Goal: Information Seeking & Learning: Learn about a topic

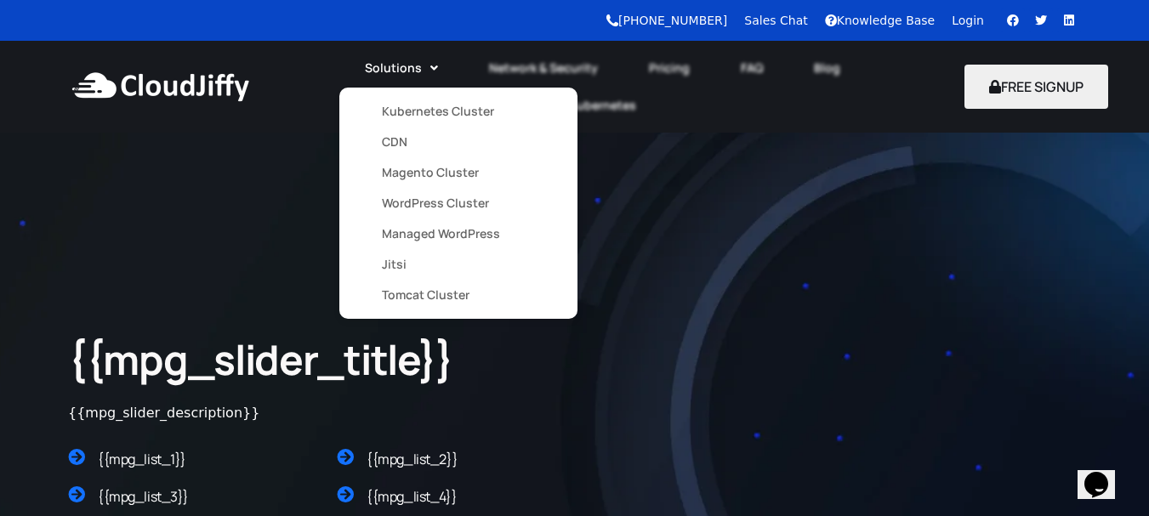
click at [394, 146] on link "CDN" at bounding box center [458, 142] width 153 height 31
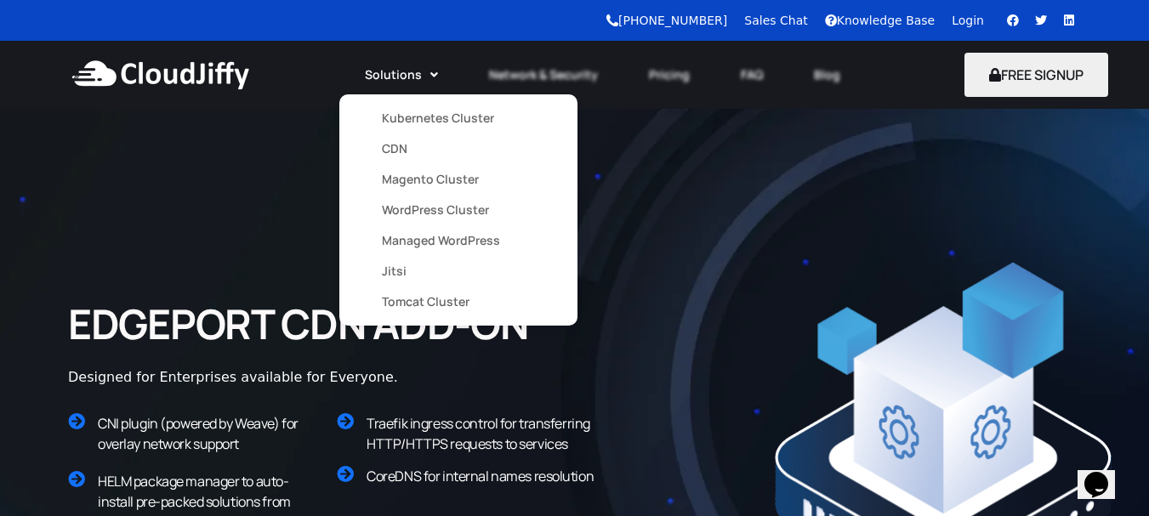
click at [428, 114] on link "Kubernetes Cluster" at bounding box center [458, 118] width 153 height 31
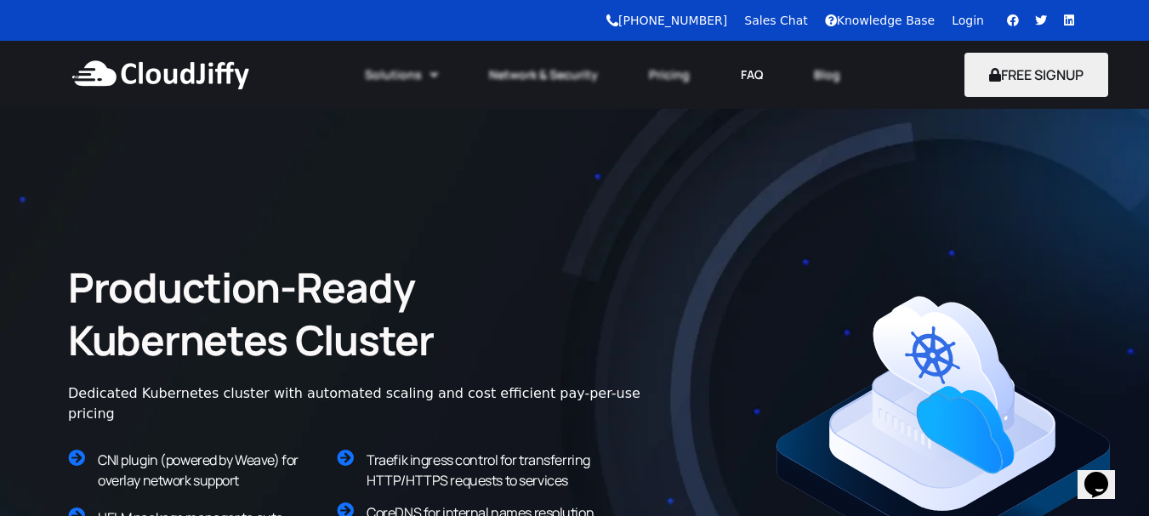
click at [742, 77] on link "FAQ" at bounding box center [751, 74] width 73 height 37
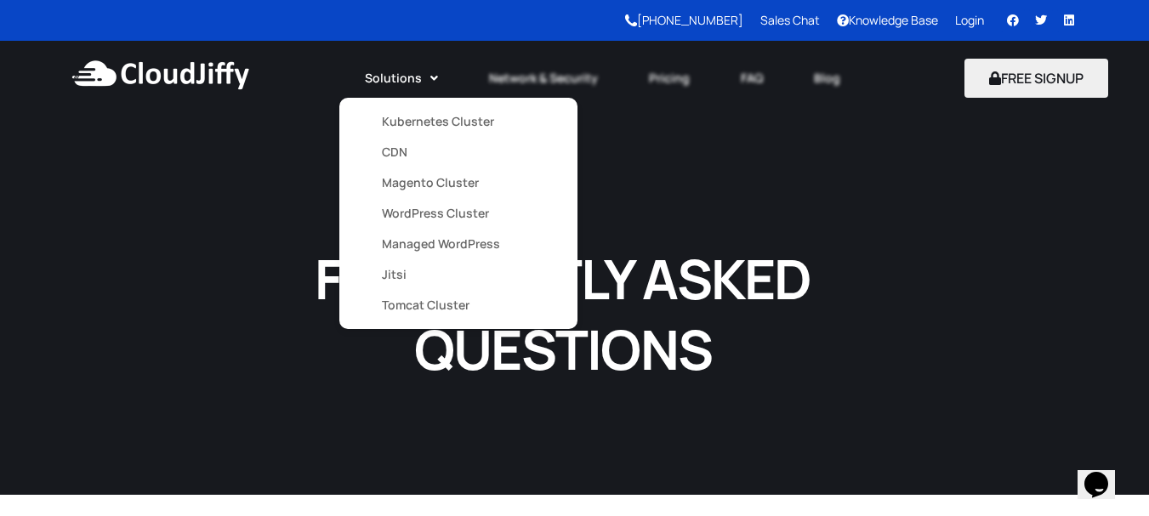
click at [406, 121] on link "Kubernetes Cluster" at bounding box center [458, 121] width 153 height 31
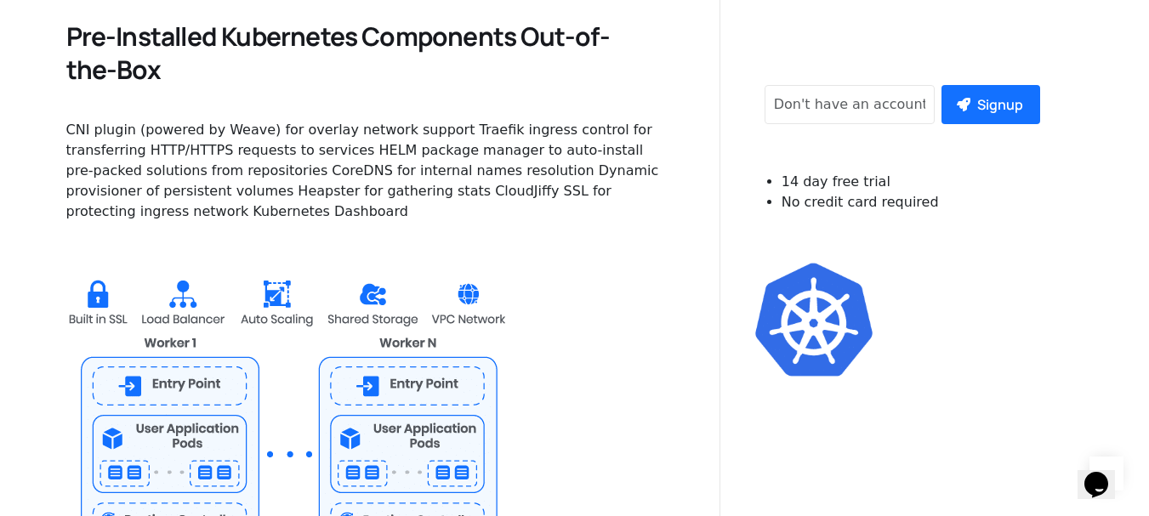
scroll to position [1674, 0]
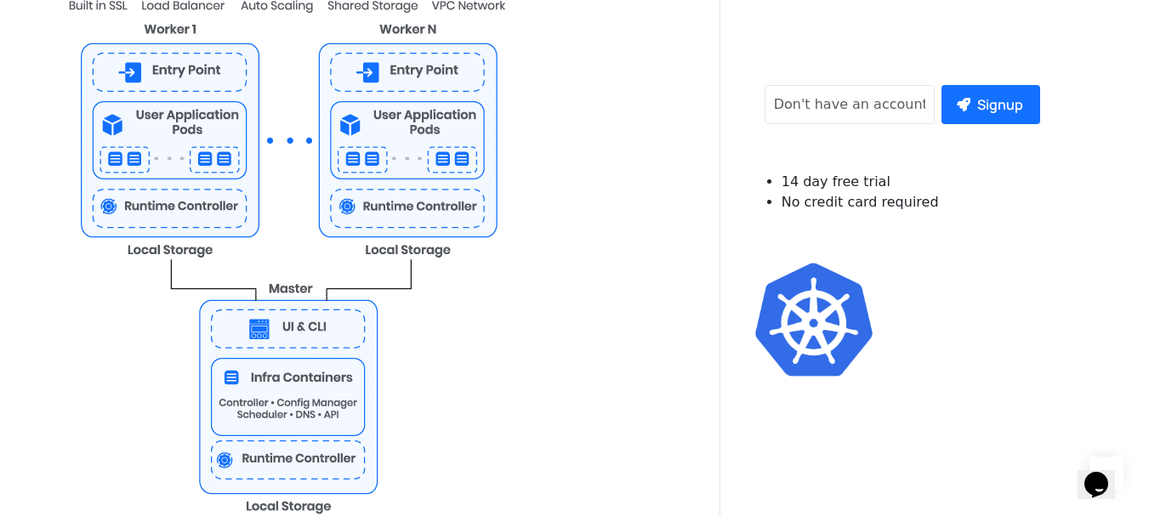
click at [166, 77] on img at bounding box center [286, 241] width 441 height 599
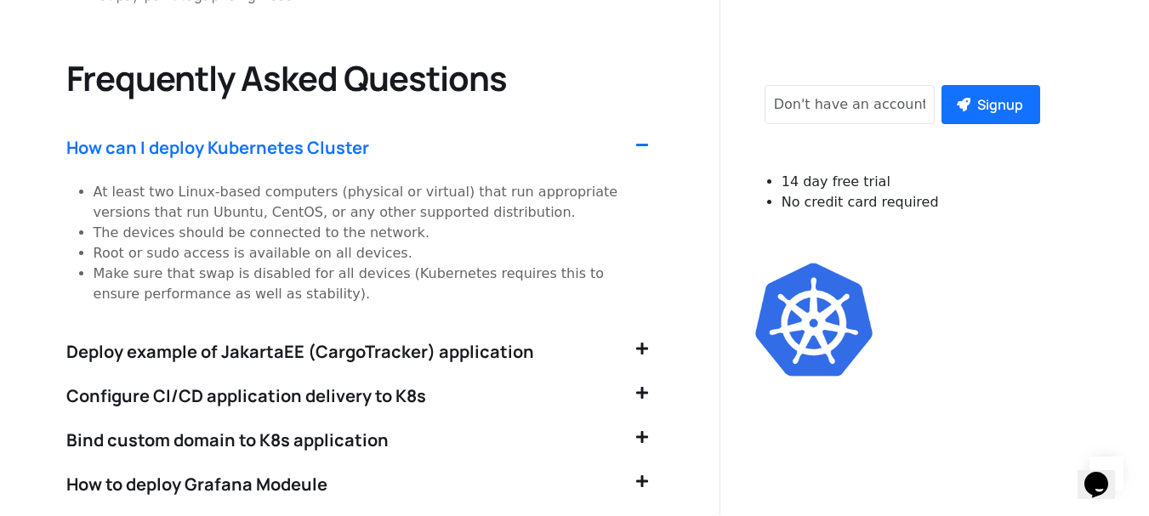
scroll to position [3545, 0]
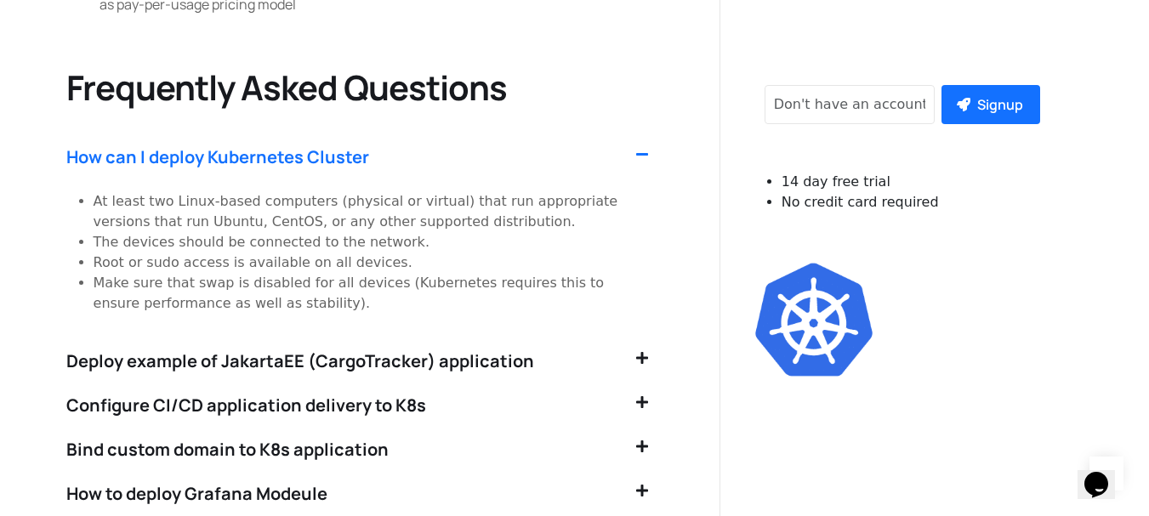
click at [637, 351] on icon at bounding box center [642, 358] width 12 height 14
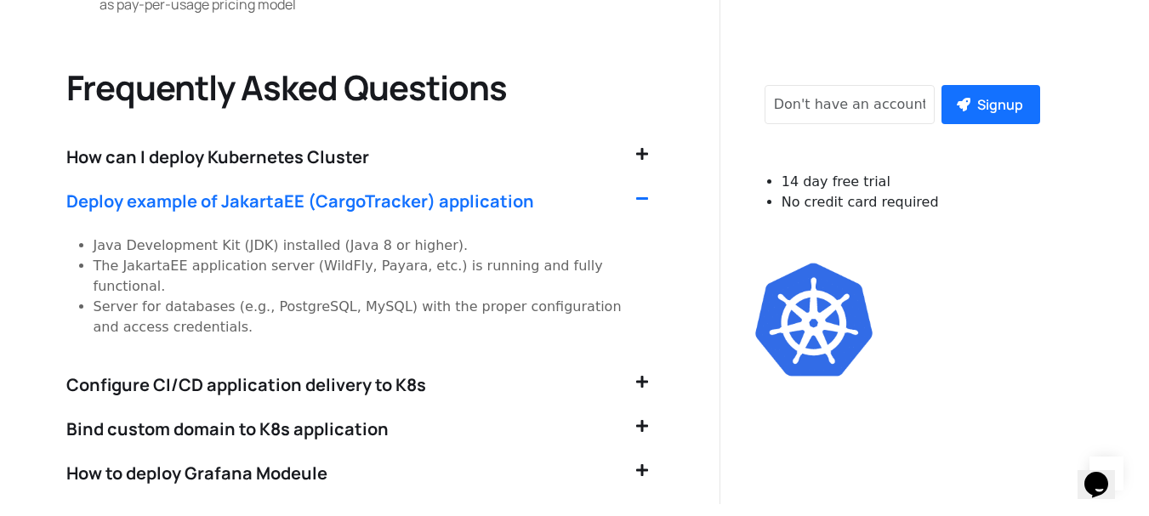
click at [637, 375] on icon at bounding box center [642, 382] width 12 height 14
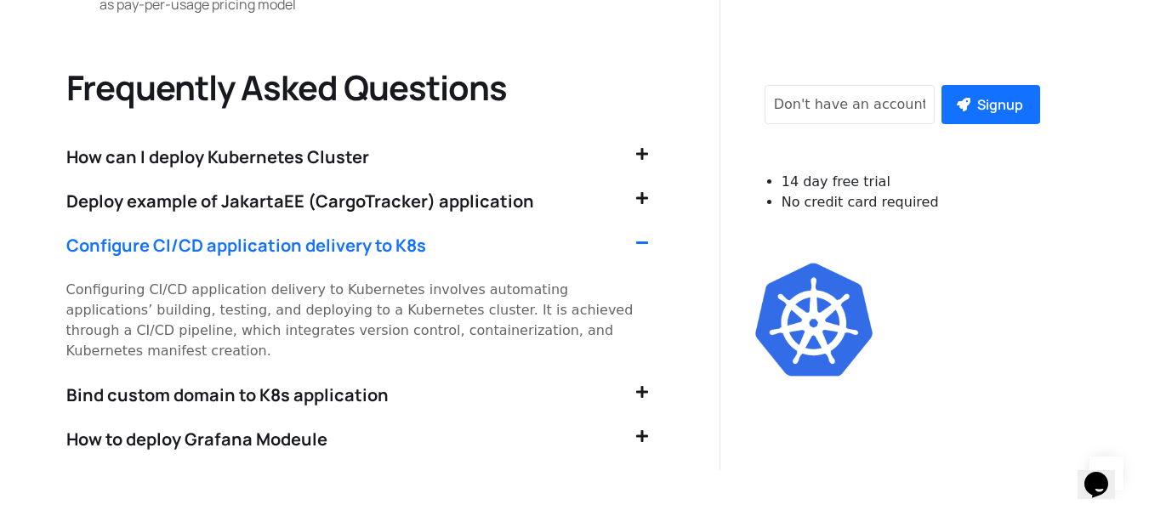
click at [637, 373] on div "Bind custom domain to K8s application" at bounding box center [363, 395] width 594 height 44
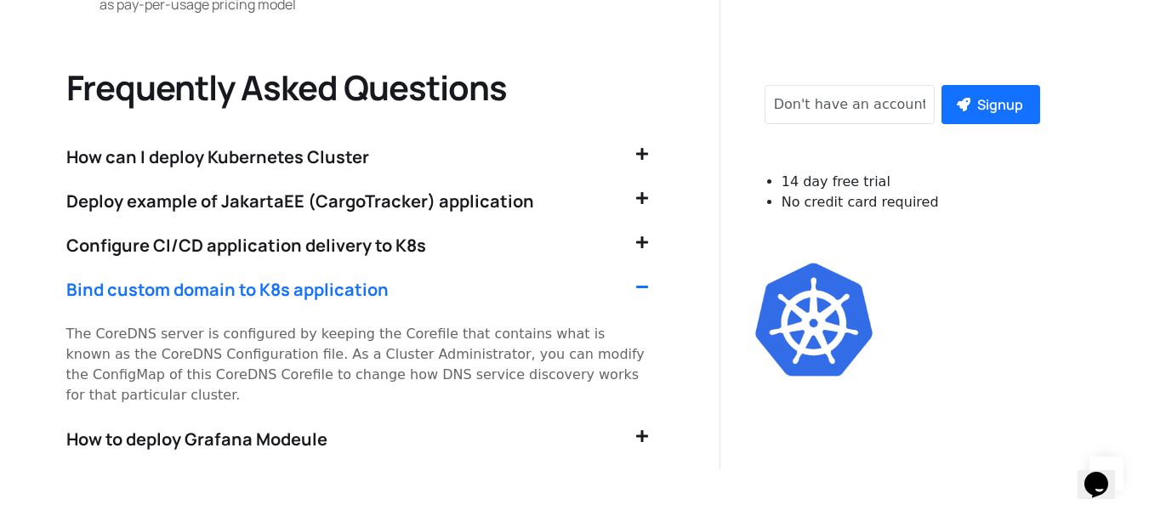
click at [643, 429] on icon at bounding box center [642, 436] width 12 height 14
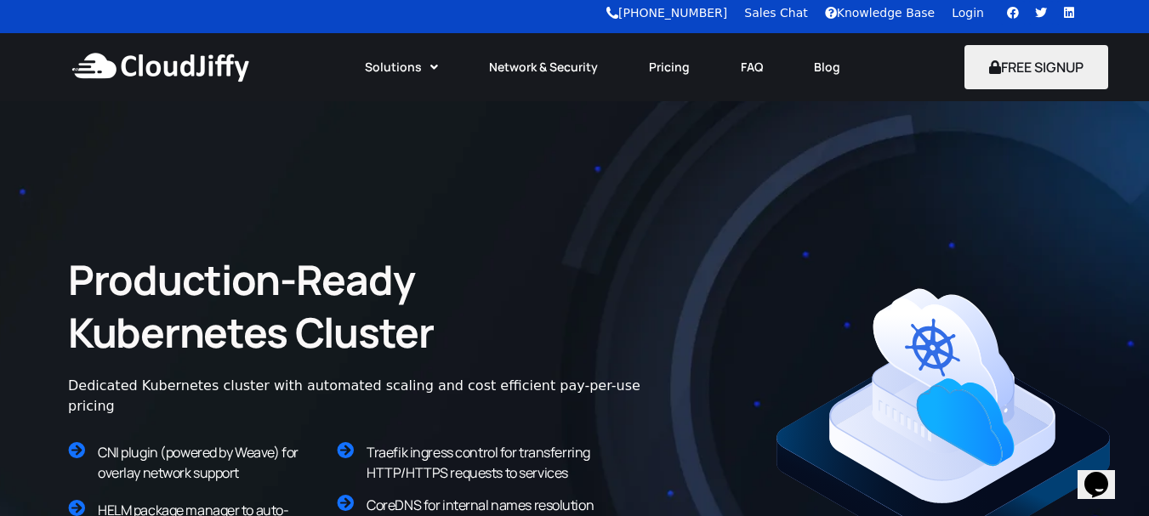
scroll to position [0, 0]
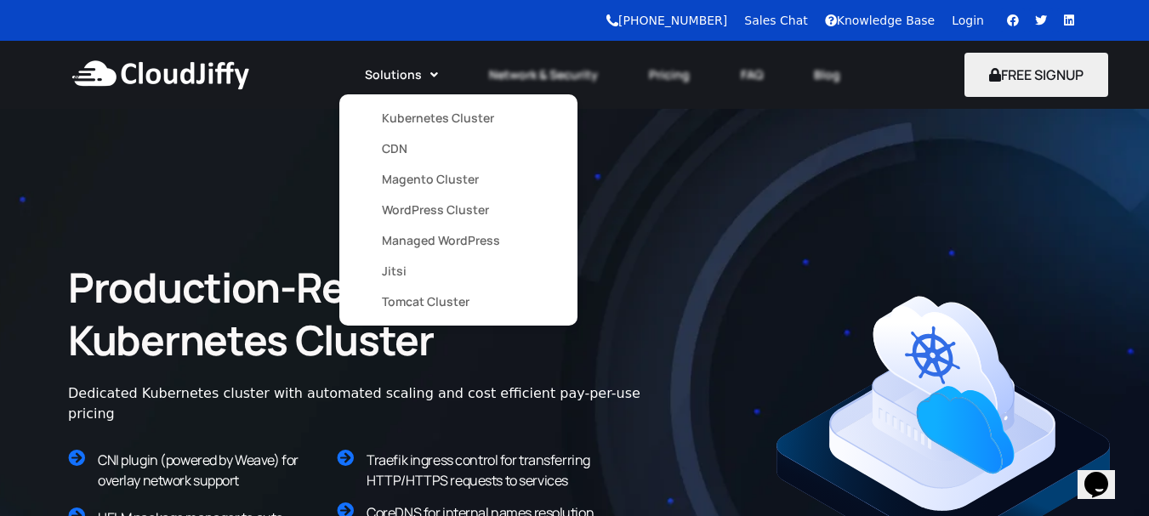
click at [442, 209] on link "WordPress Cluster" at bounding box center [458, 210] width 153 height 31
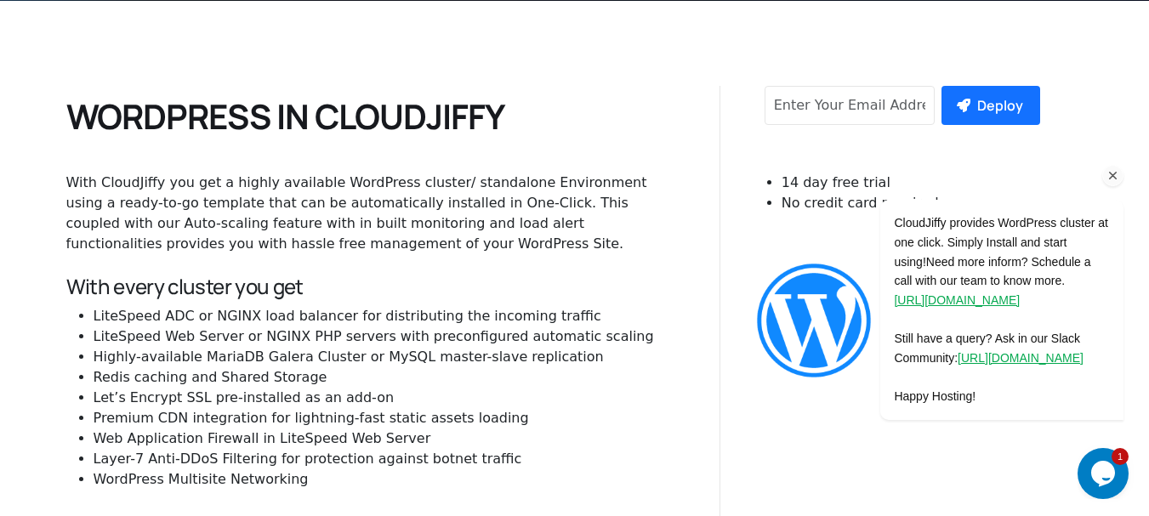
scroll to position [680, 0]
